Goal: Task Accomplishment & Management: Manage account settings

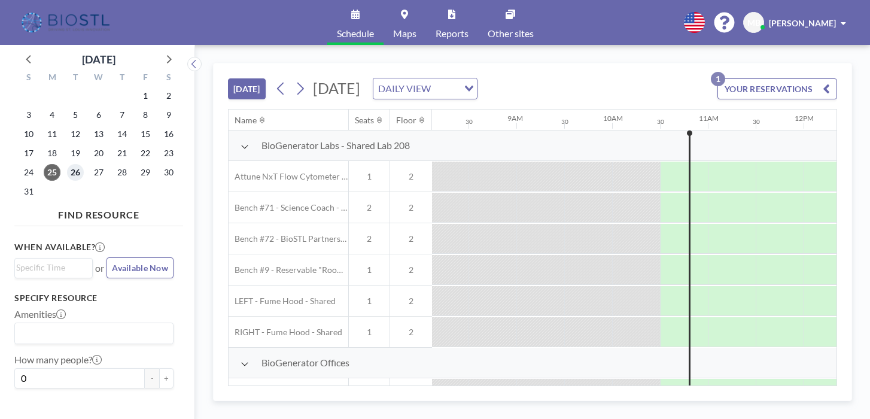
scroll to position [0, 777]
click at [67, 164] on span "26" at bounding box center [75, 172] width 17 height 17
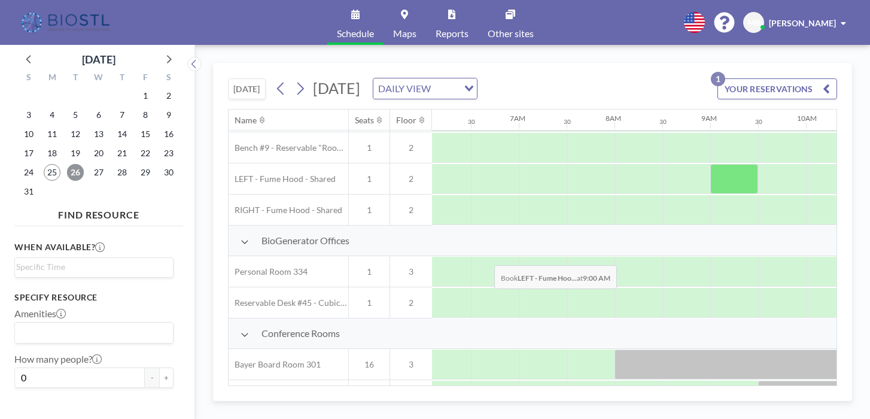
scroll to position [127, 583]
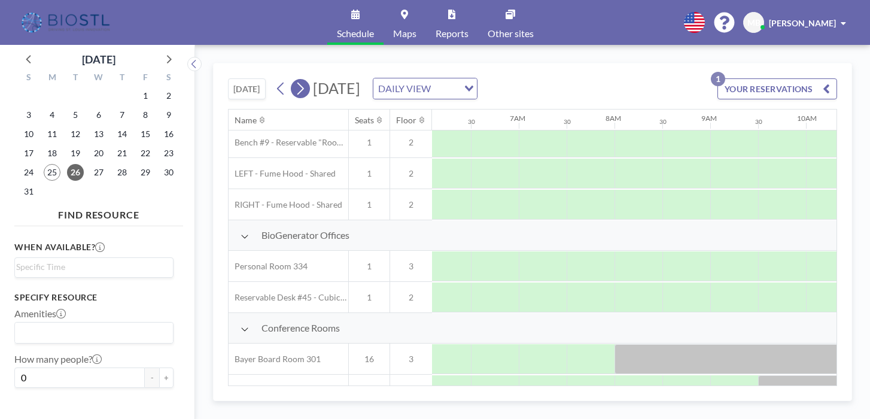
click at [294, 80] on icon at bounding box center [299, 89] width 11 height 18
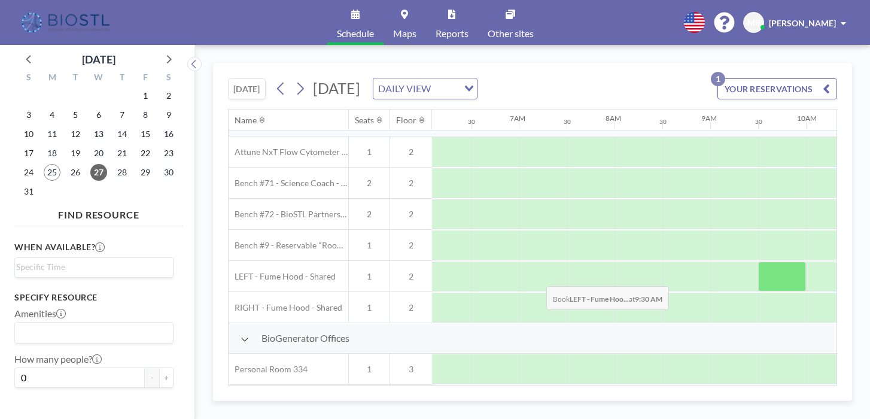
scroll to position [28, 583]
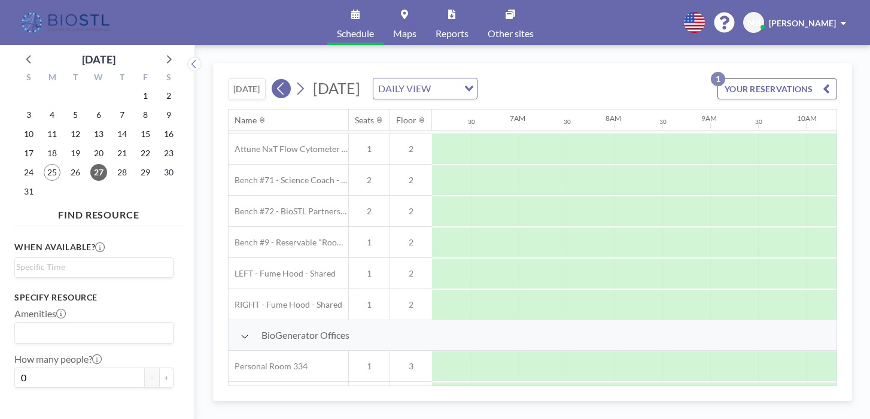
click at [275, 80] on icon at bounding box center [280, 89] width 11 height 18
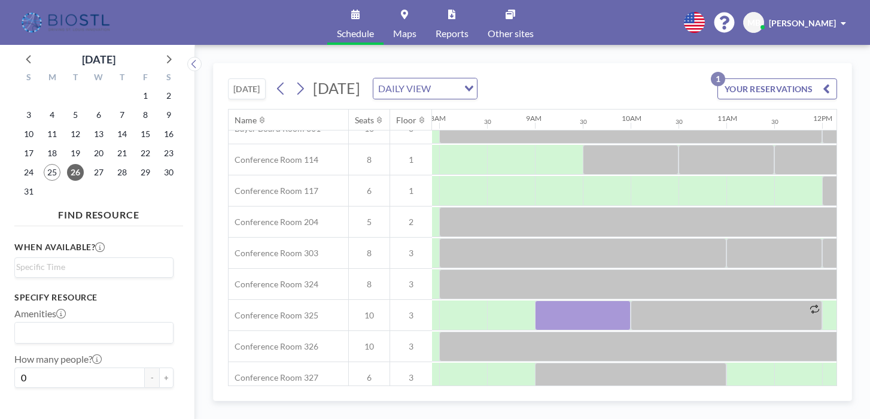
scroll to position [358, 761]
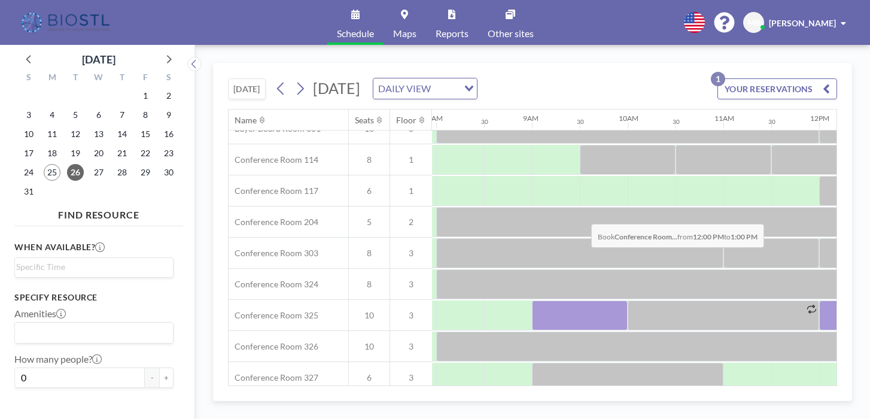
drag, startPoint x: 548, startPoint y: 188, endPoint x: 587, endPoint y: 196, distance: 39.5
click at [819, 300] on div at bounding box center [867, 315] width 96 height 30
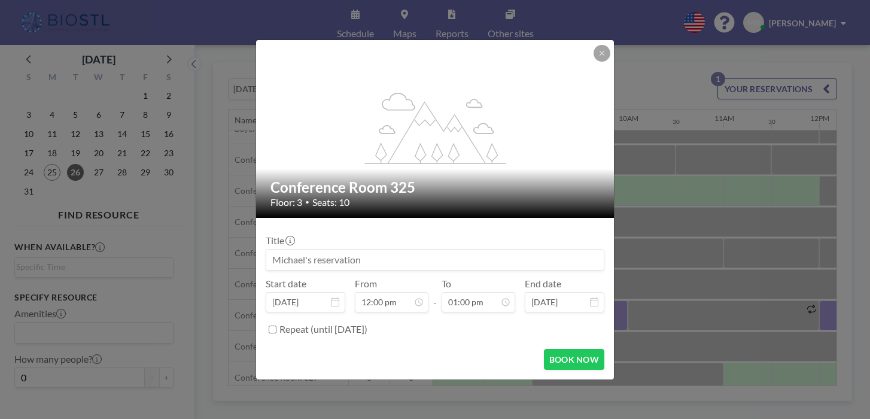
click at [376, 249] on input at bounding box center [434, 259] width 337 height 20
type input "OpenCell Technologies"
click at [545, 349] on button "BOOK NOW" at bounding box center [574, 359] width 60 height 21
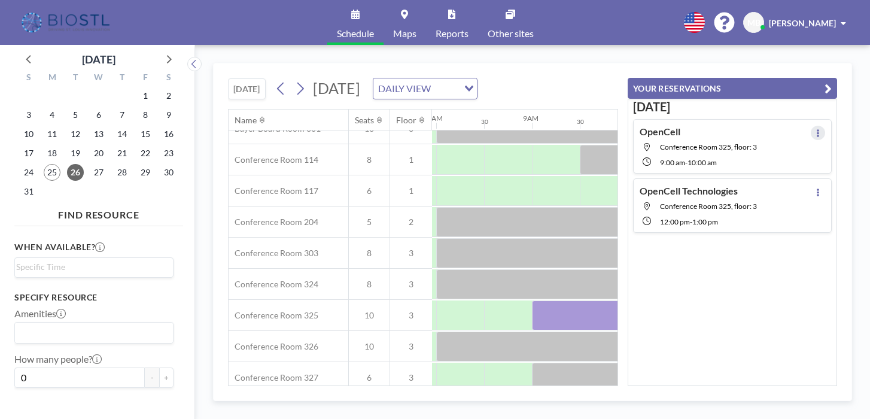
click at [819, 129] on icon at bounding box center [817, 133] width 5 height 8
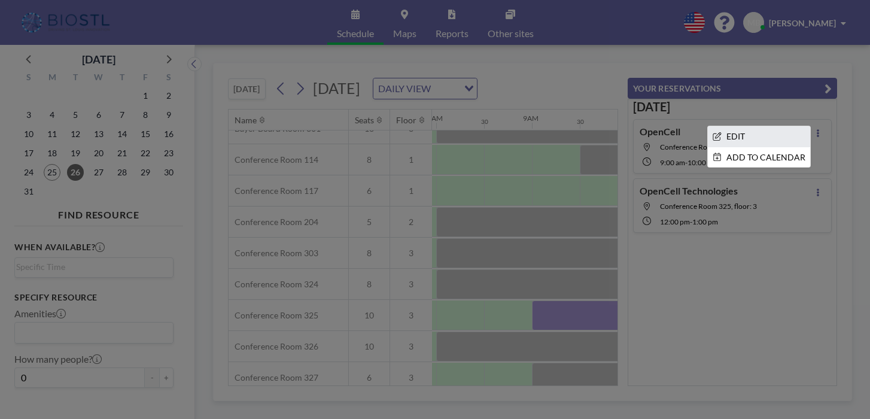
click at [771, 126] on li "EDIT" at bounding box center [758, 136] width 102 height 20
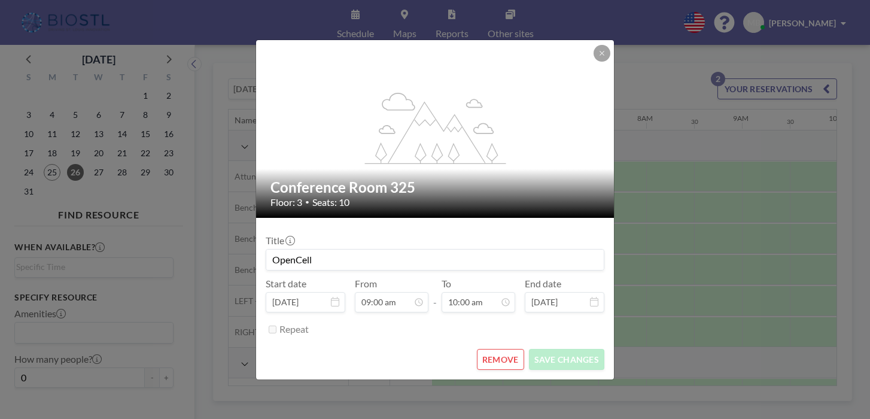
click at [490, 349] on button "REMOVE" at bounding box center [500, 359] width 47 height 21
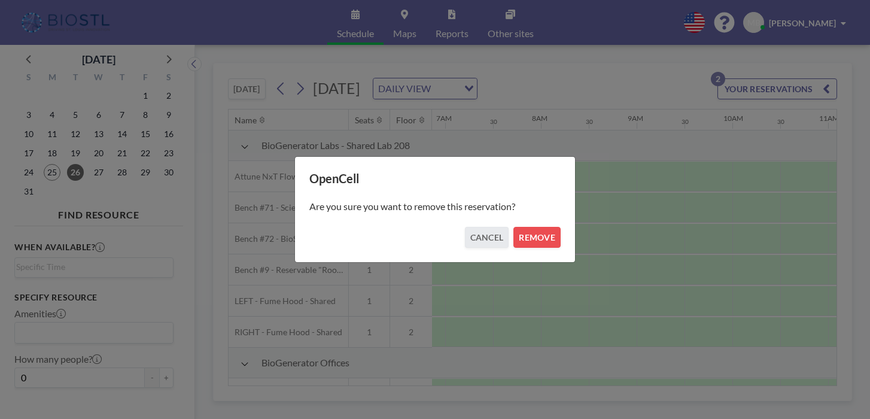
scroll to position [0, 661]
click at [527, 228] on button "REMOVE" at bounding box center [536, 237] width 47 height 21
